Goal: Task Accomplishment & Management: Use online tool/utility

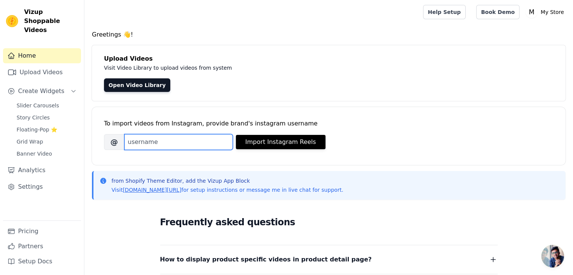
click at [139, 140] on input "Brand's Instagram Username" at bounding box center [178, 142] width 108 height 16
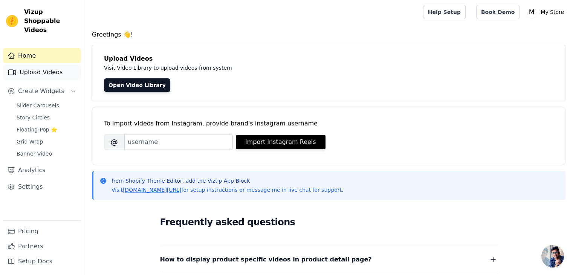
click at [33, 65] on link "Upload Videos" at bounding box center [42, 72] width 78 height 15
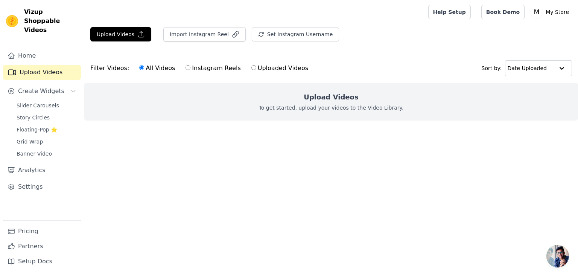
click at [38, 53] on link "Home" at bounding box center [42, 55] width 78 height 15
